Goal: Transaction & Acquisition: Purchase product/service

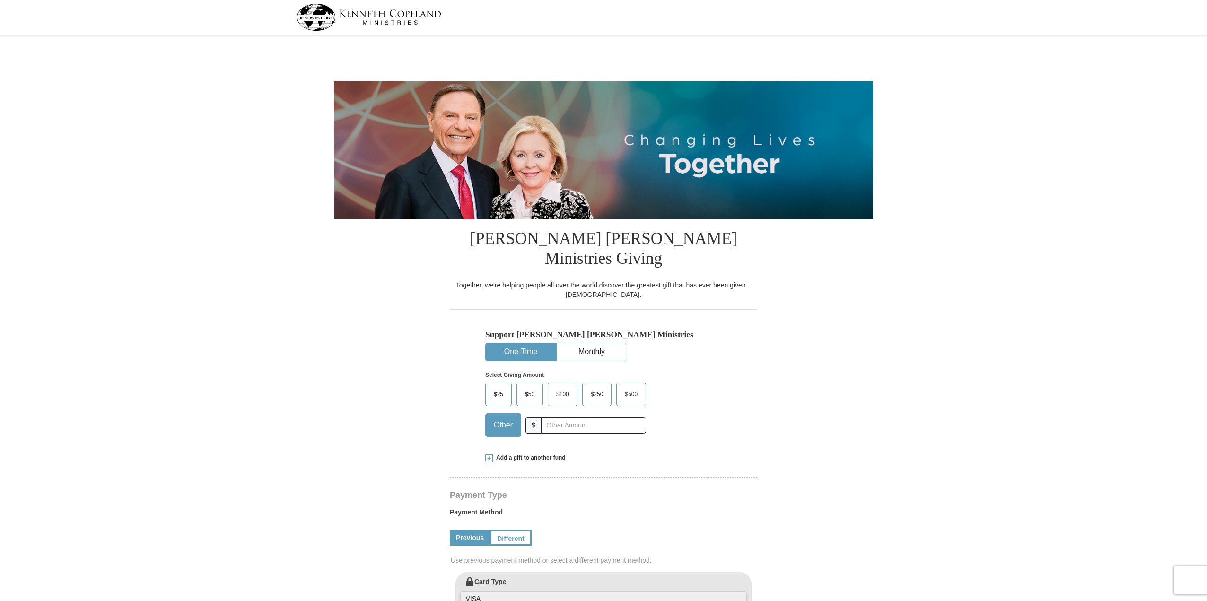
select select "MI"
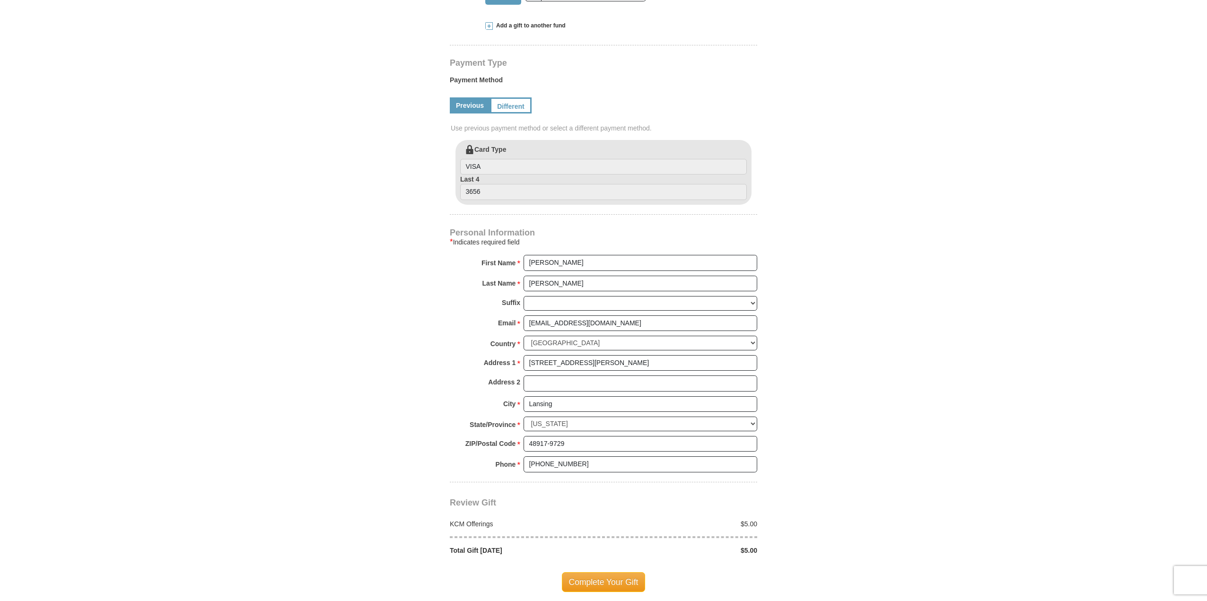
scroll to position [430, 0]
type input "5.00"
click at [484, 161] on input "VISA" at bounding box center [603, 169] width 287 height 16
click at [469, 161] on input "VISA" at bounding box center [603, 169] width 287 height 16
click at [503, 99] on link "Different" at bounding box center [510, 107] width 40 height 16
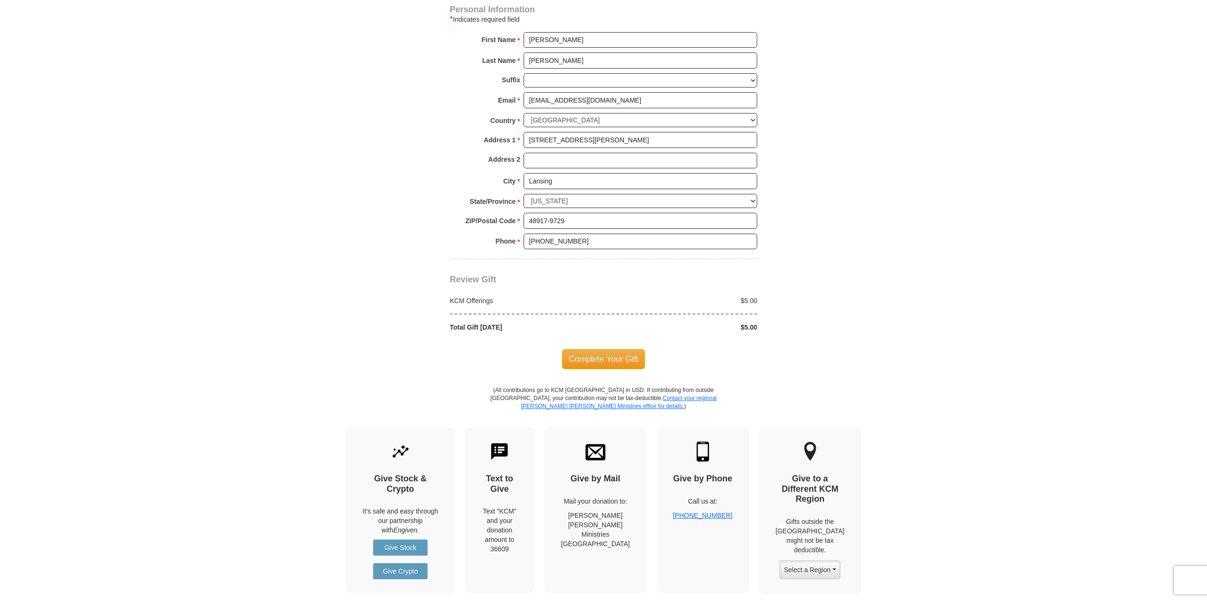
scroll to position [754, 0]
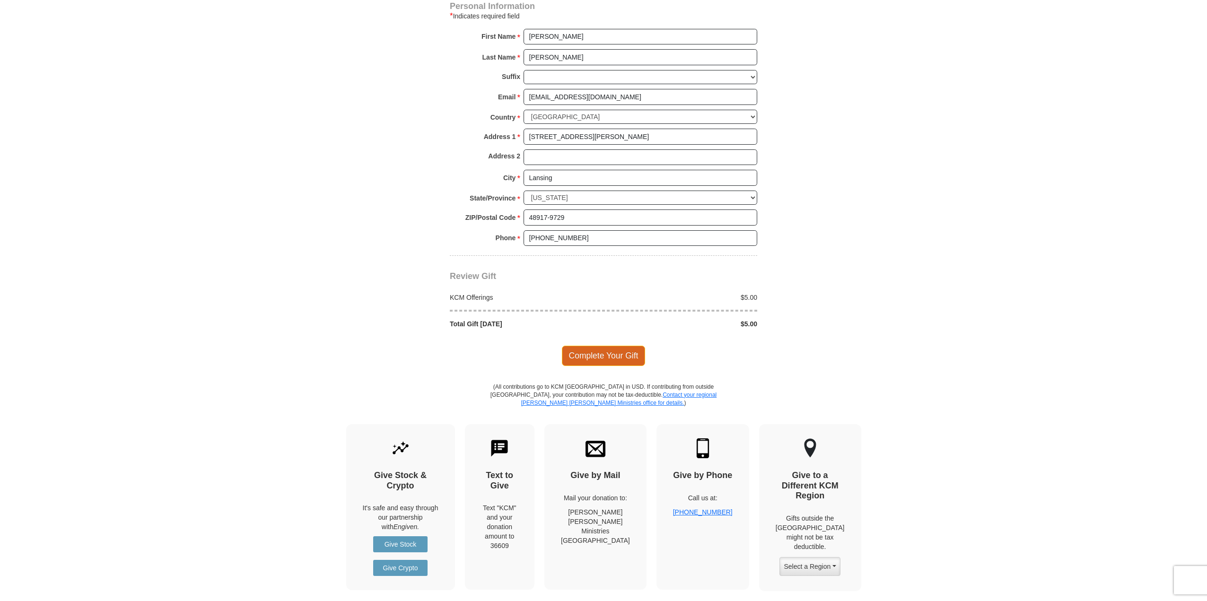
click at [618, 346] on span "Complete Your Gift" at bounding box center [604, 356] width 84 height 20
